Goal: Information Seeking & Learning: Learn about a topic

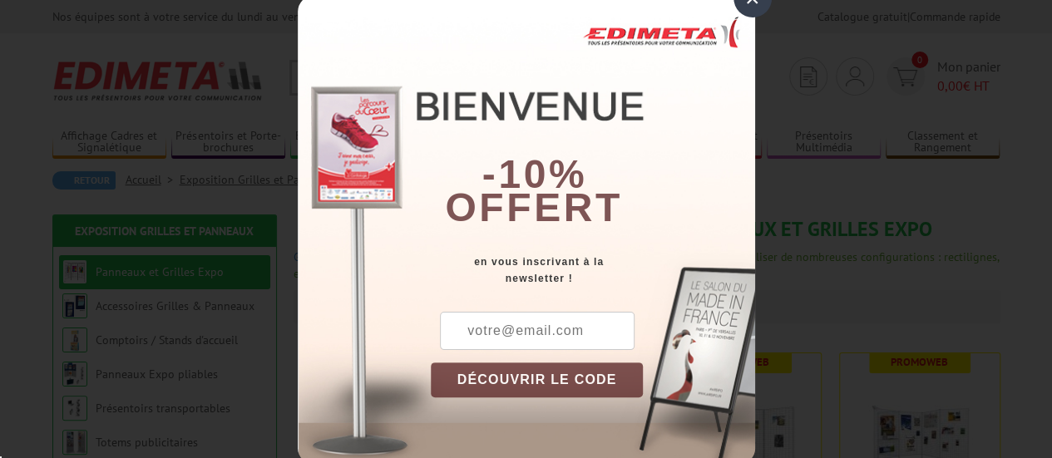
scroll to position [47, 0]
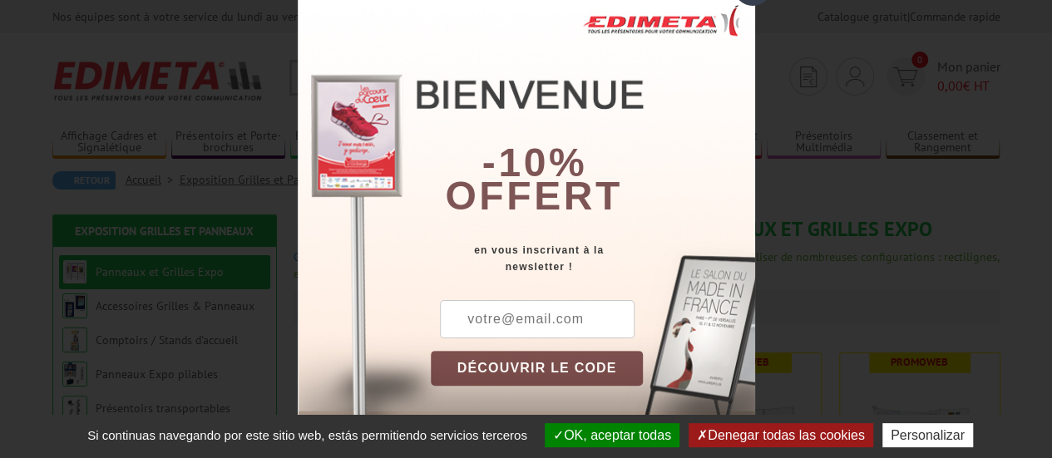
click at [888, 211] on div "× -10% offert en vous inscrivant à la newsletter ! DÉCOUVRIR LE CODE Copier le …" at bounding box center [526, 229] width 1052 height 458
drag, startPoint x: 606, startPoint y: 8, endPoint x: 188, endPoint y: 70, distance: 422.9
click at [188, 70] on div "× -10% offert en vous inscrivant à la newsletter ! DÉCOUVRIR LE CODE Copier le …" at bounding box center [526, 229] width 1052 height 458
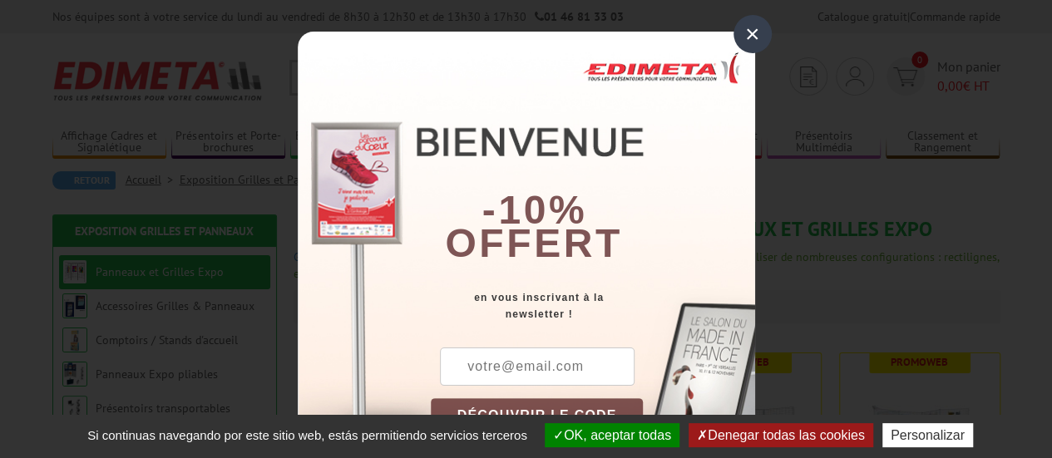
scroll to position [2, 0]
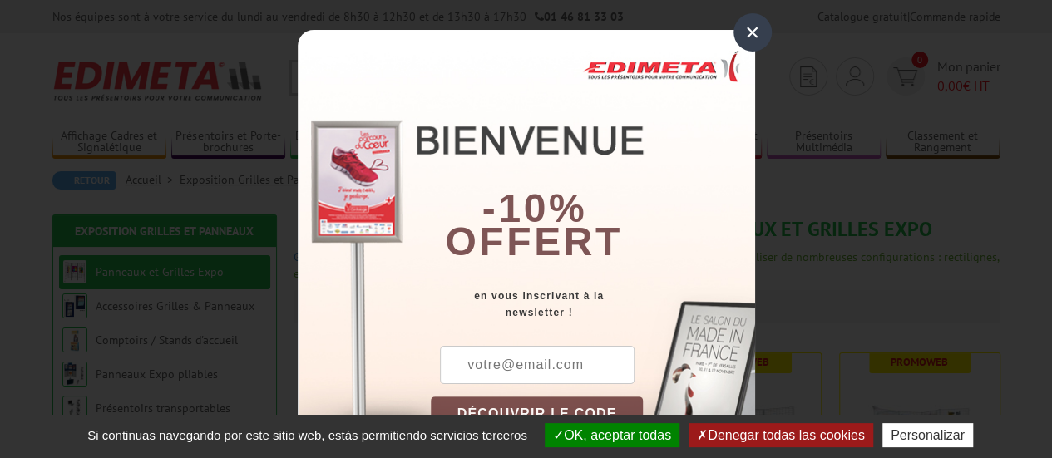
click at [750, 27] on div "×" at bounding box center [753, 32] width 38 height 38
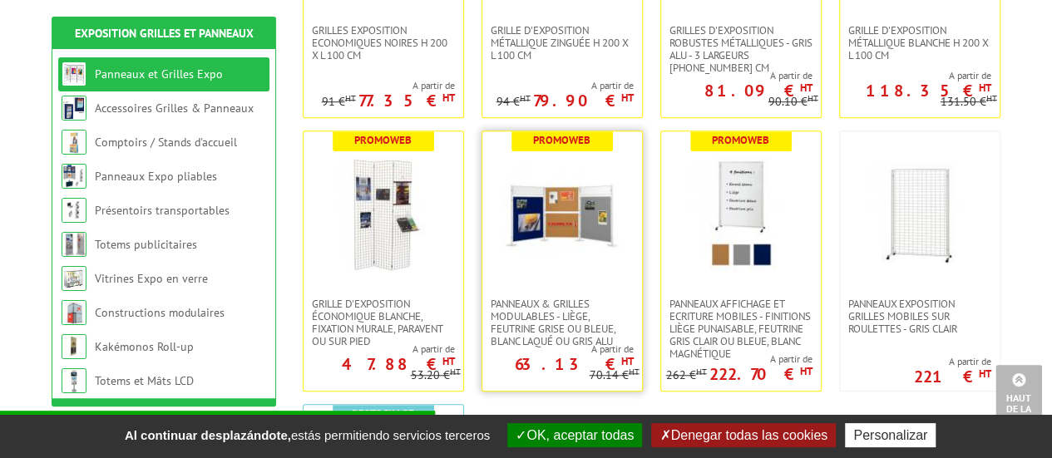
scroll to position [497, 0]
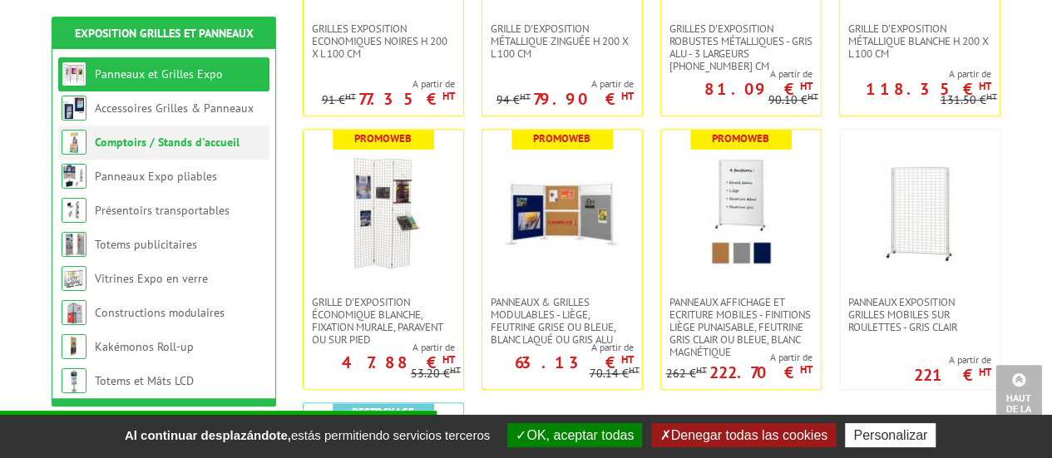
click at [193, 144] on link "Comptoirs / Stands d'accueil" at bounding box center [167, 142] width 145 height 15
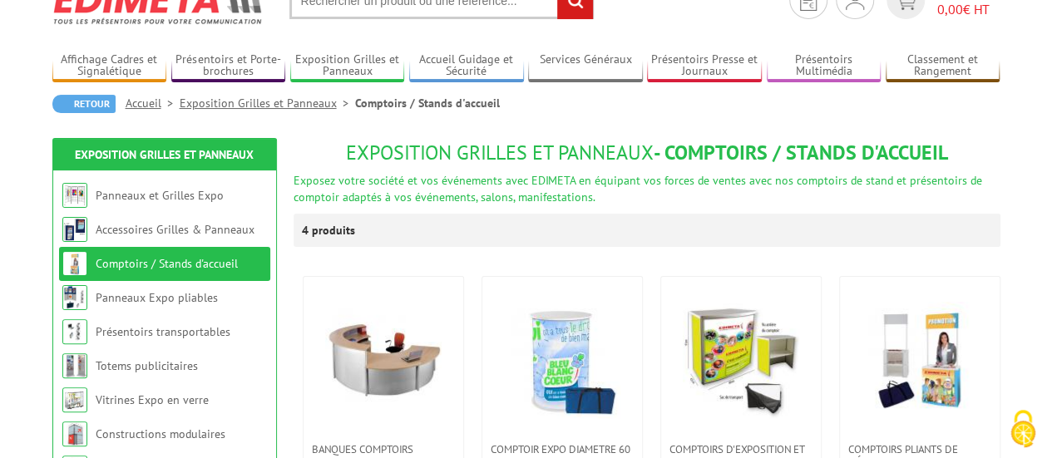
scroll to position [80, 0]
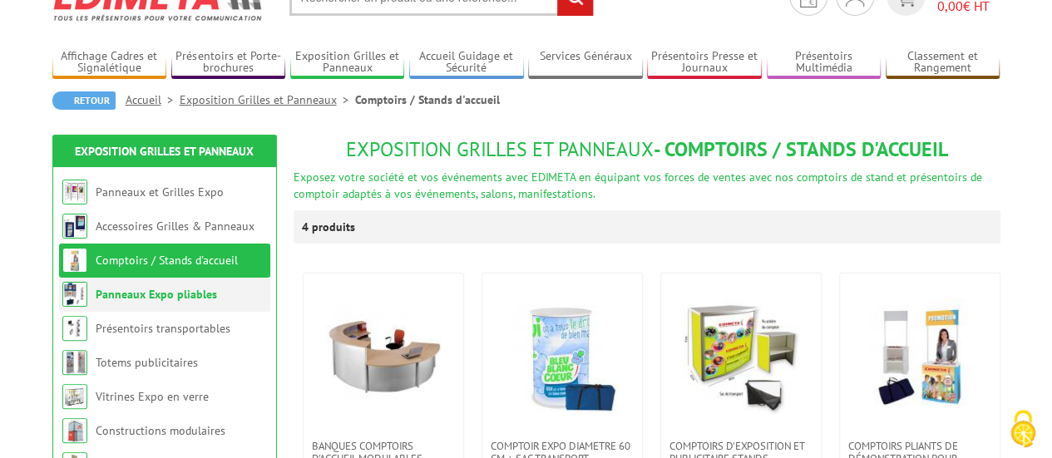
click at [201, 302] on li "Panneaux Expo pliables" at bounding box center [164, 295] width 211 height 34
click at [201, 296] on link "Panneaux Expo pliables" at bounding box center [156, 294] width 121 height 15
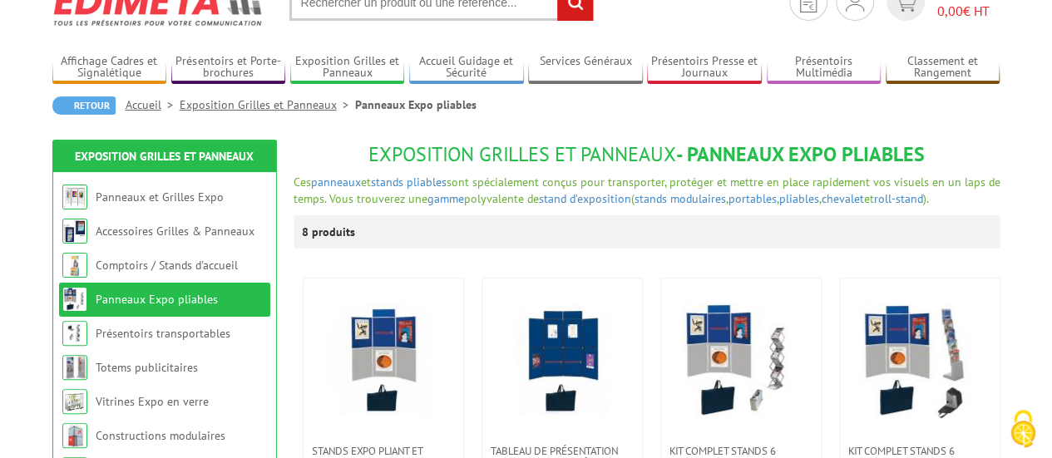
scroll to position [76, 0]
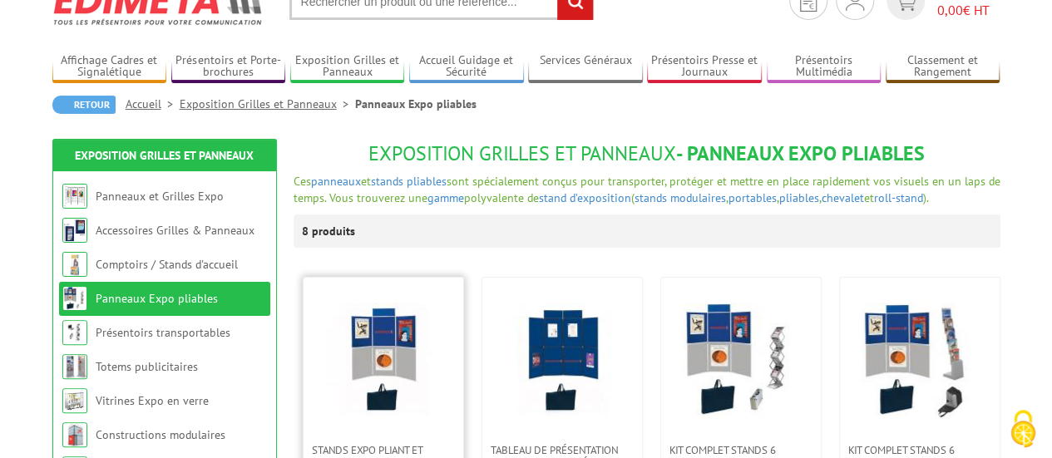
click at [396, 352] on img at bounding box center [383, 361] width 116 height 116
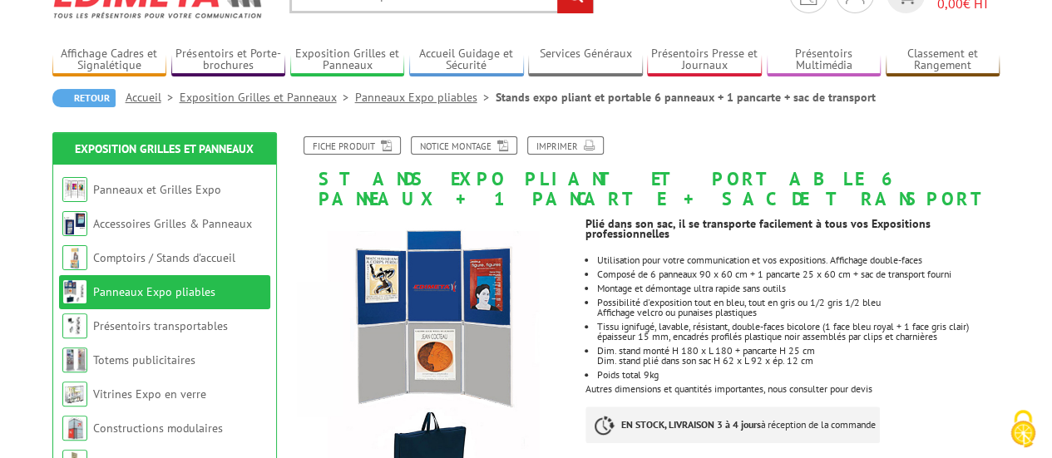
scroll to position [81, 0]
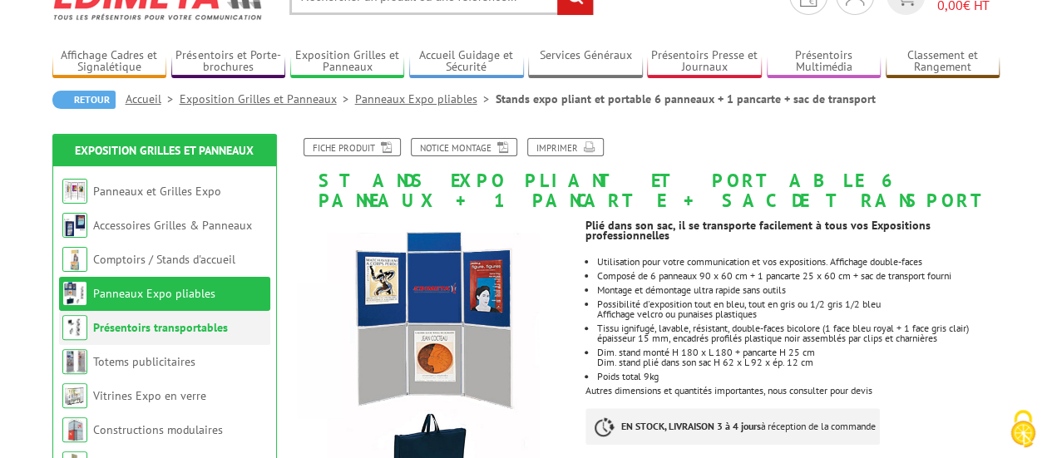
click at [210, 333] on link "Présentoirs transportables" at bounding box center [160, 327] width 135 height 15
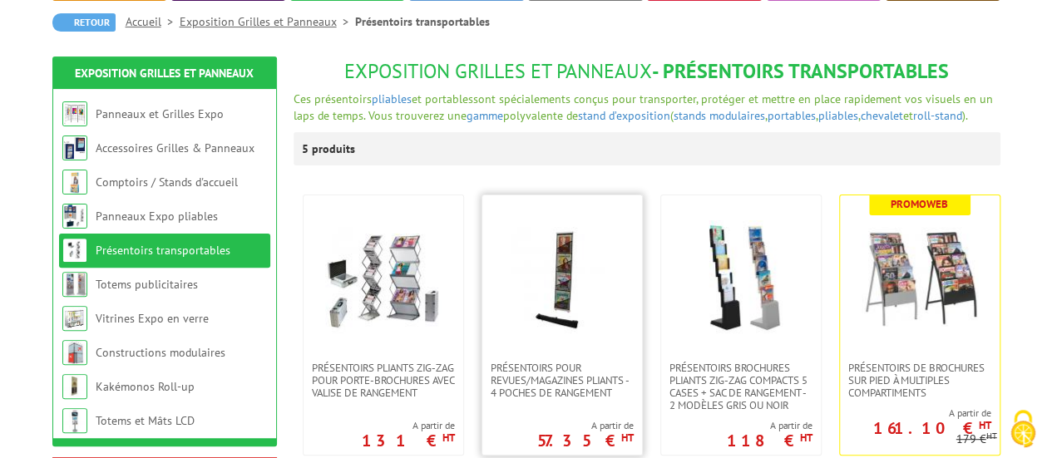
scroll to position [160, 0]
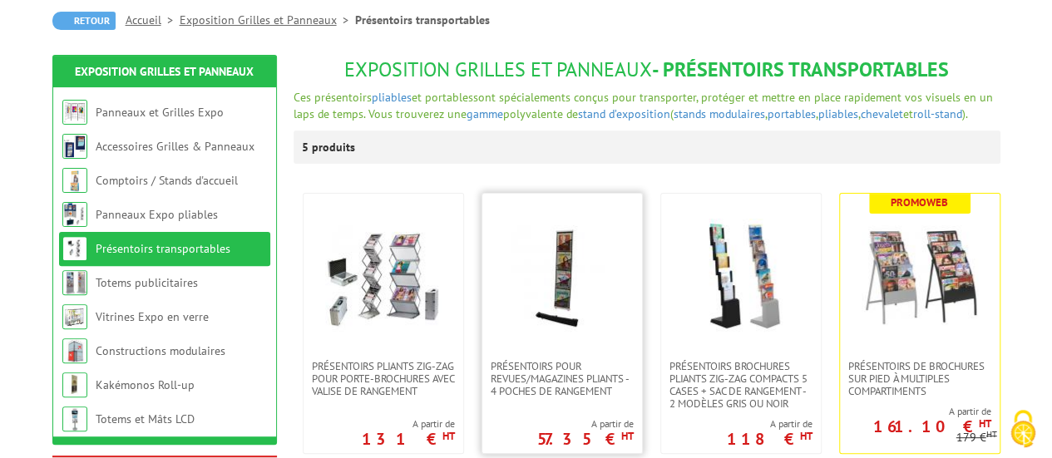
click at [562, 289] on img at bounding box center [562, 277] width 116 height 116
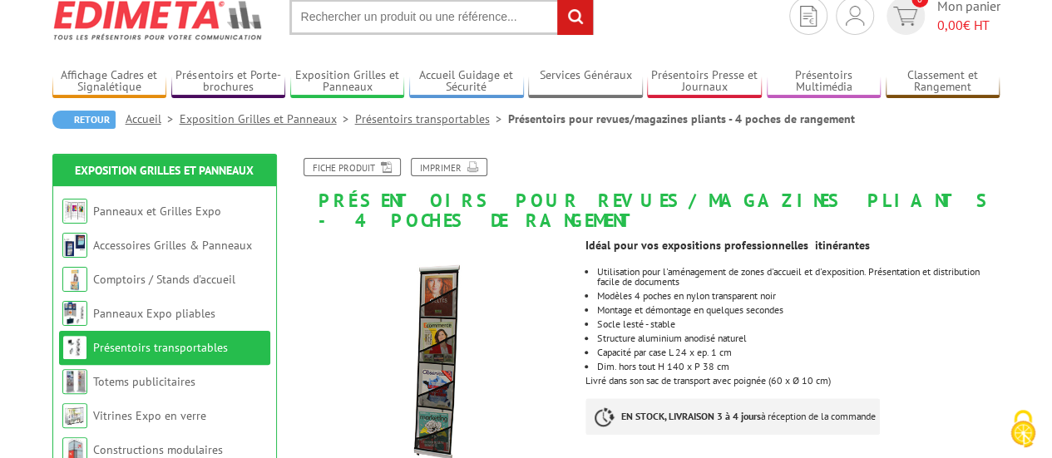
scroll to position [62, 0]
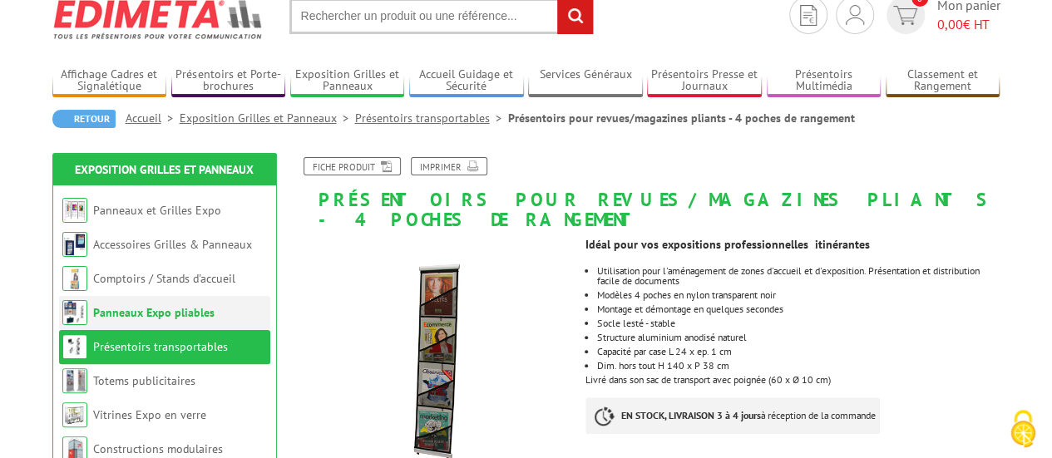
click at [209, 310] on link "Panneaux Expo pliables" at bounding box center [153, 312] width 121 height 15
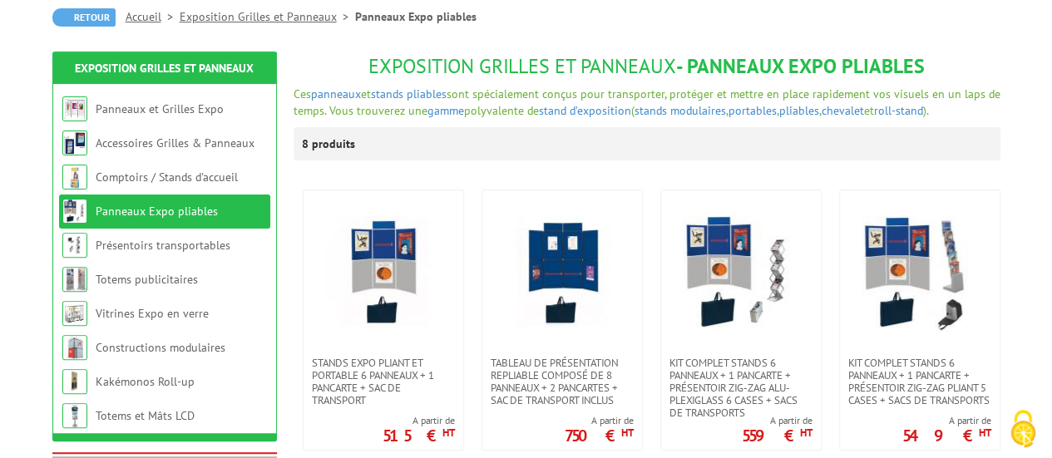
scroll to position [162, 0]
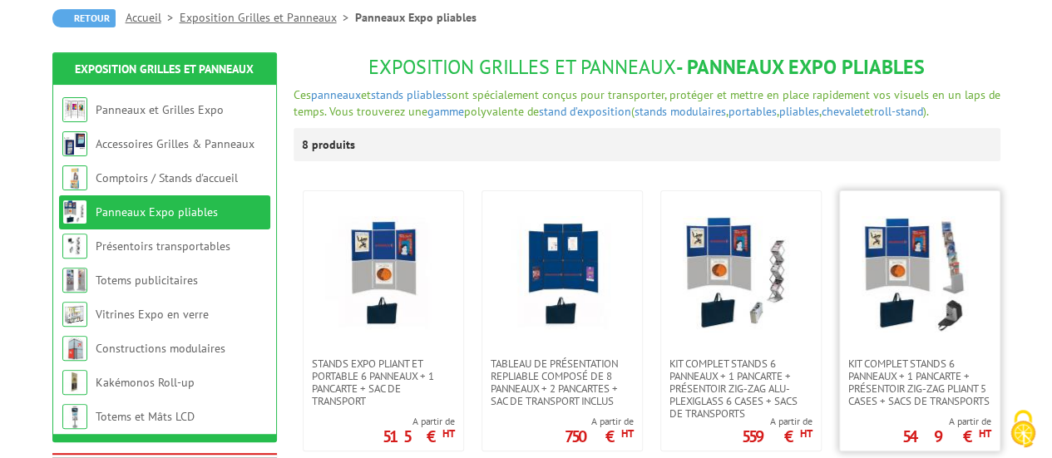
click at [888, 249] on img at bounding box center [920, 274] width 116 height 116
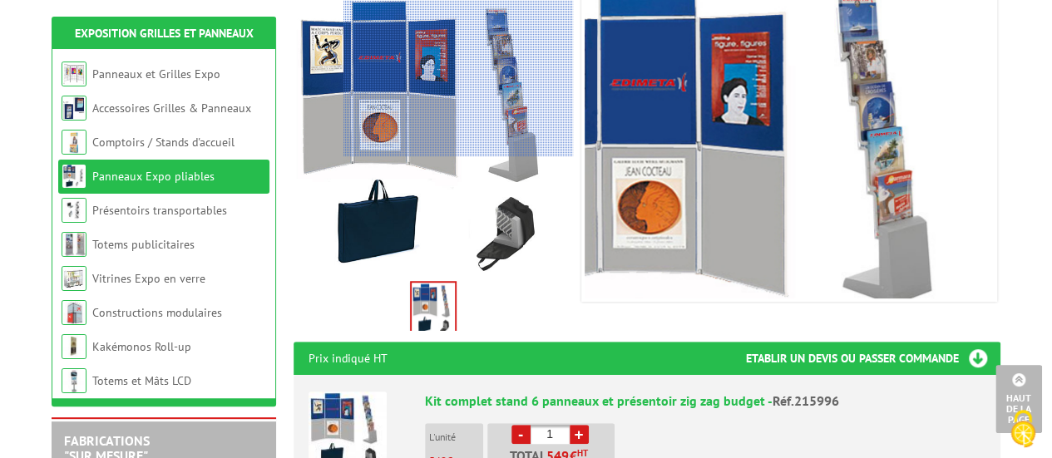
scroll to position [289, 0]
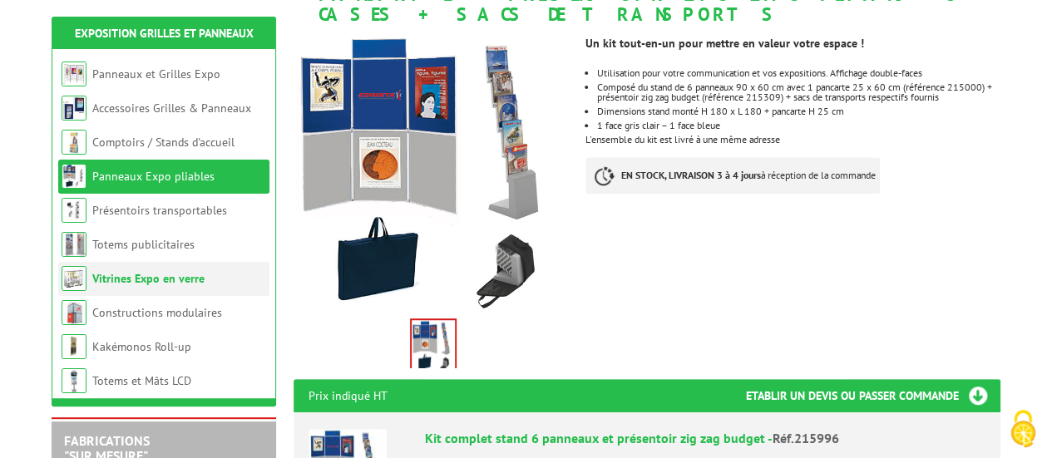
click at [186, 272] on link "Vitrines Expo en verre" at bounding box center [148, 278] width 112 height 15
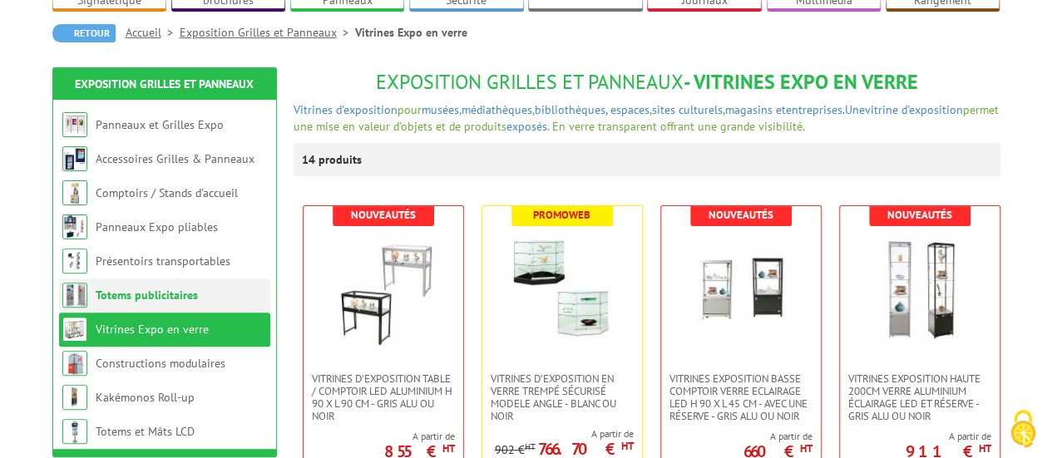
scroll to position [148, 0]
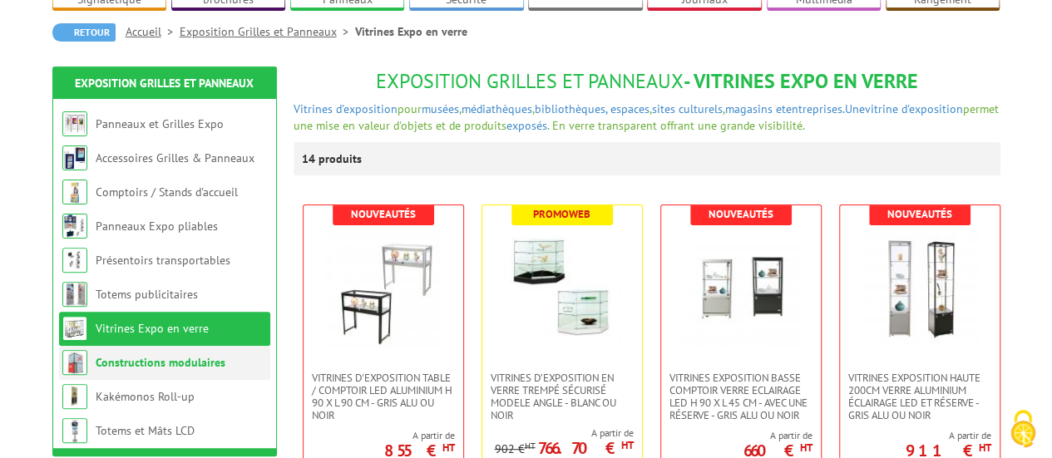
click at [195, 359] on link "Constructions modulaires" at bounding box center [161, 362] width 130 height 15
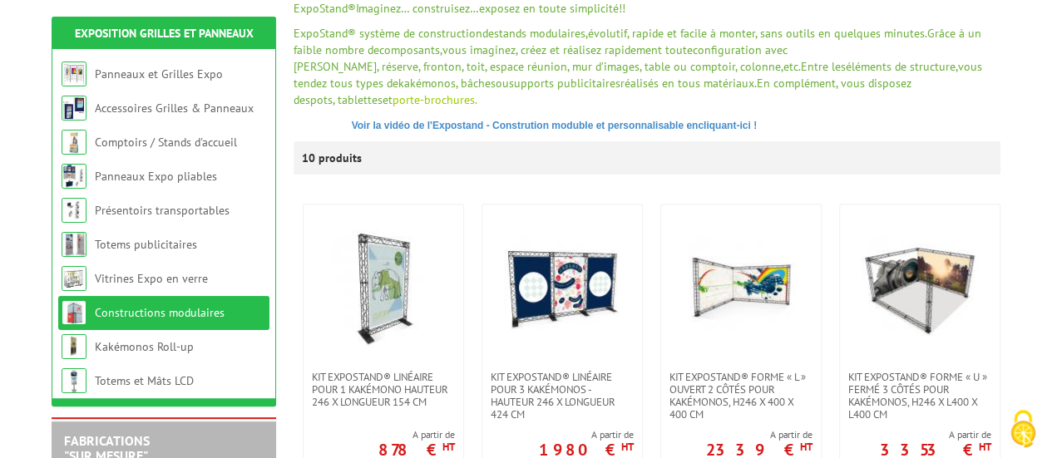
scroll to position [250, 0]
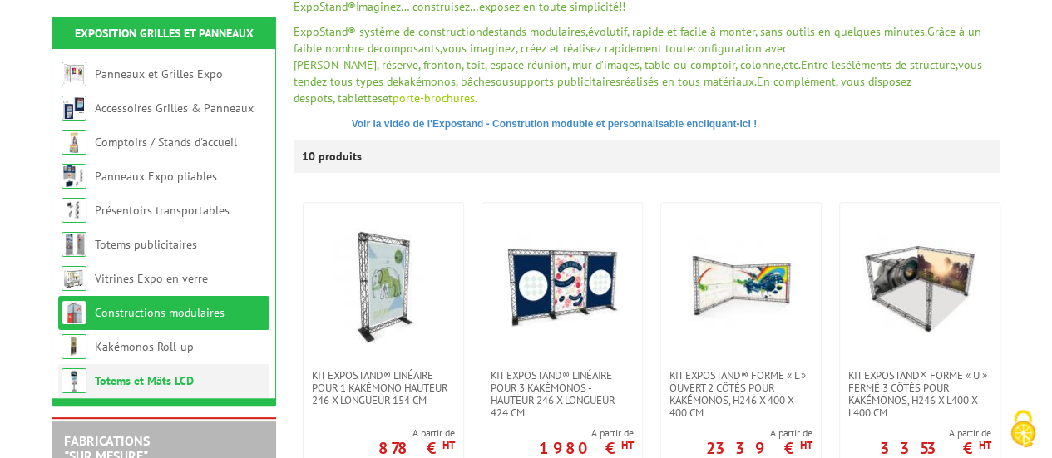
click at [138, 371] on li "Totems et Mâts LCD" at bounding box center [163, 381] width 211 height 34
click at [145, 378] on link "Totems et Mâts LCD" at bounding box center [144, 381] width 99 height 15
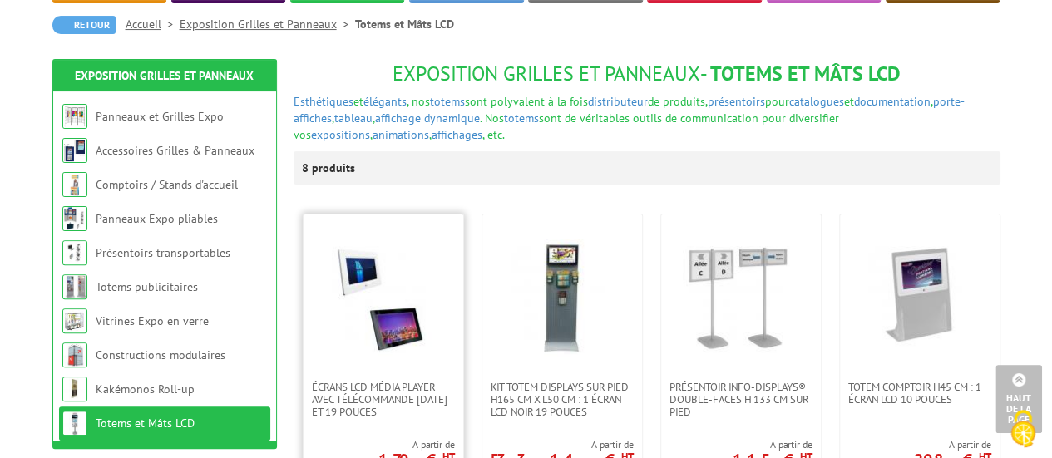
scroll to position [157, 0]
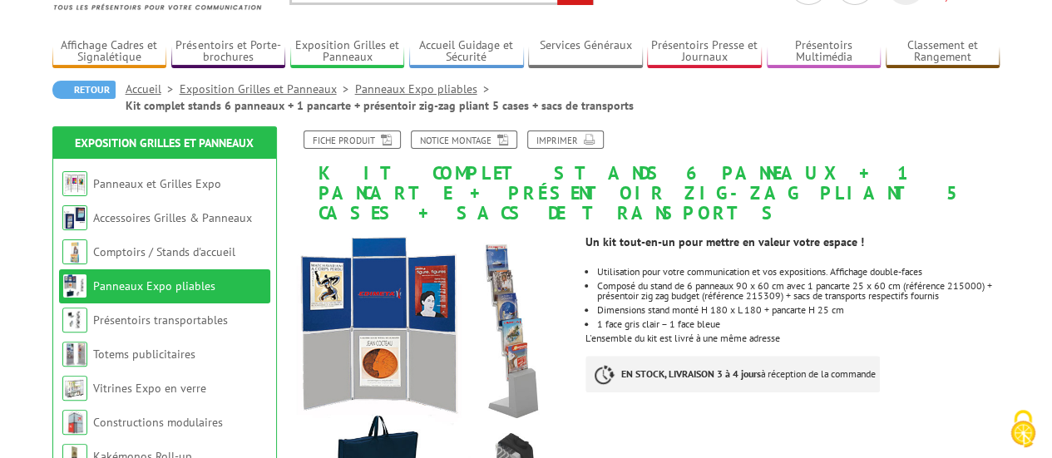
scroll to position [88, 0]
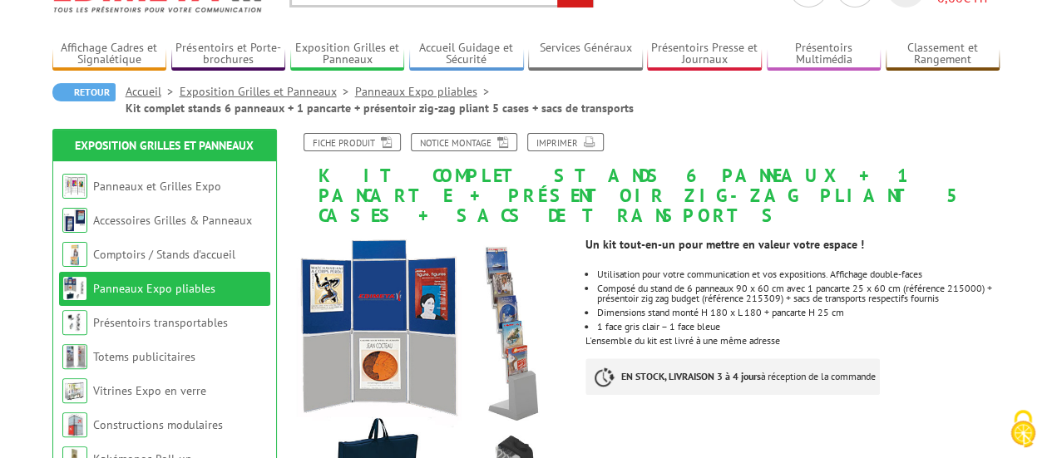
click at [436, 93] on link "Panneaux Expo pliables" at bounding box center [425, 91] width 141 height 15
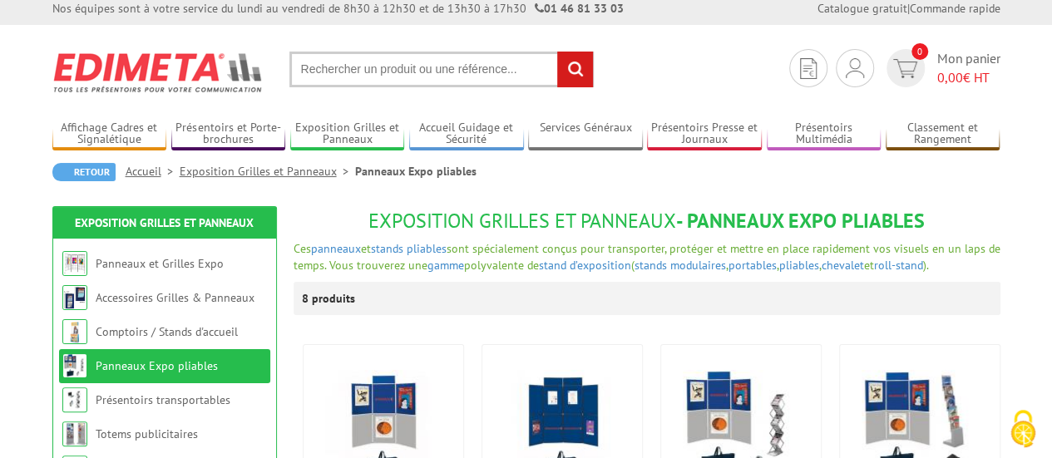
scroll to position [9, 0]
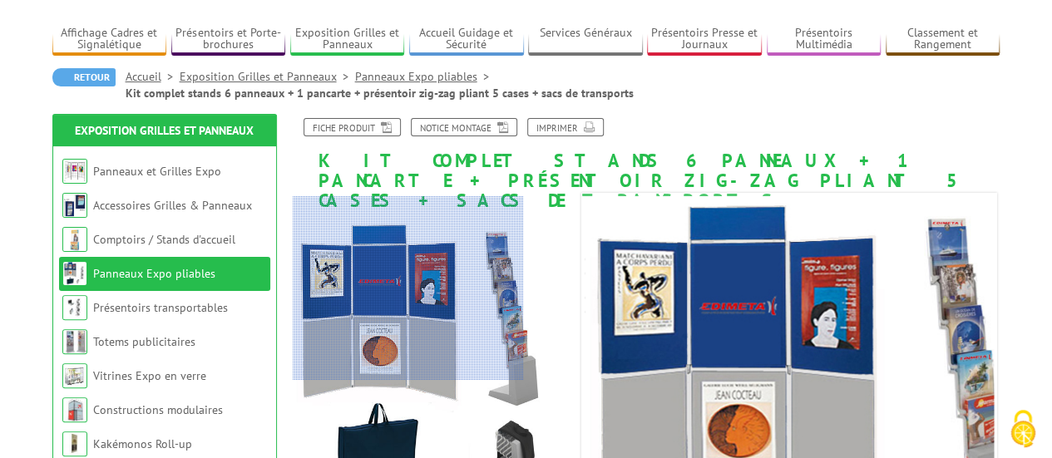
scroll to position [90, 0]
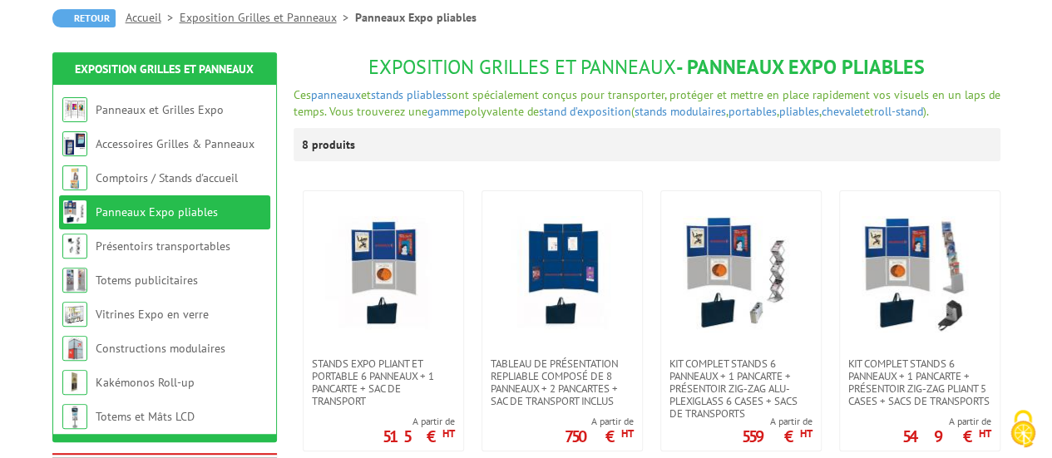
scroll to position [162, 0]
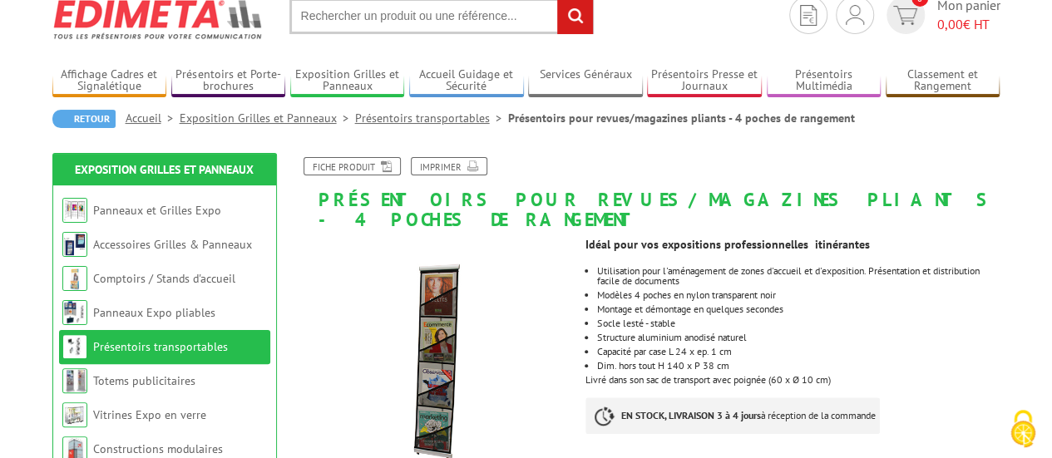
scroll to position [62, 0]
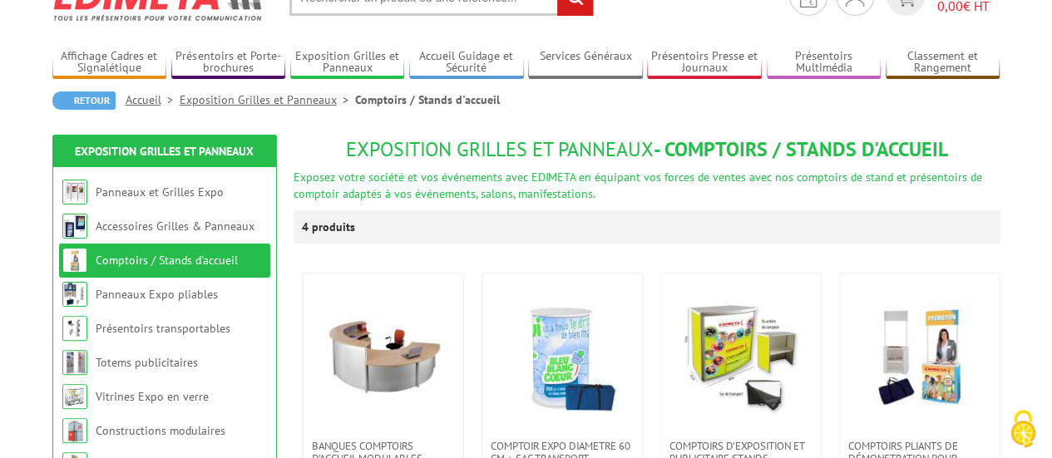
scroll to position [80, 0]
